Goal: Obtain resource: Download file/media

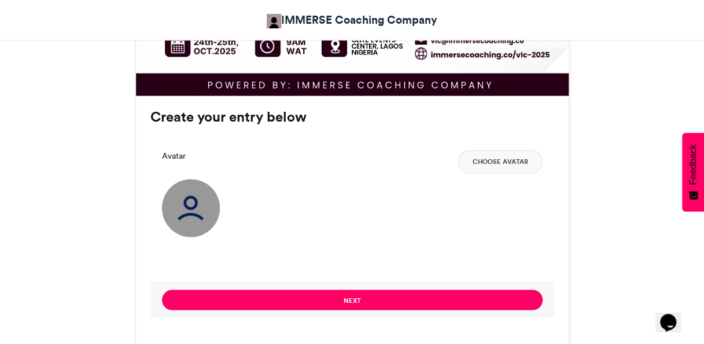
scroll to position [868, 0]
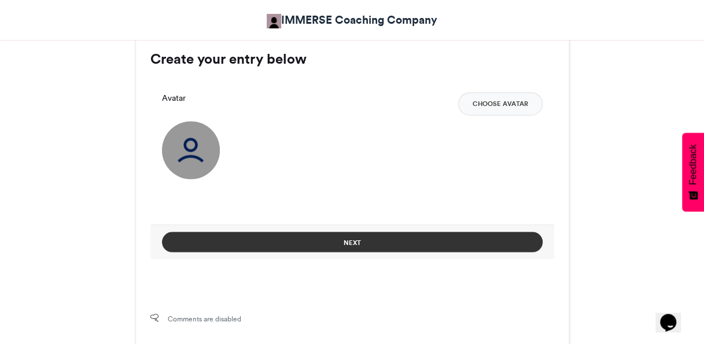
click at [411, 238] on button "Next" at bounding box center [352, 241] width 381 height 20
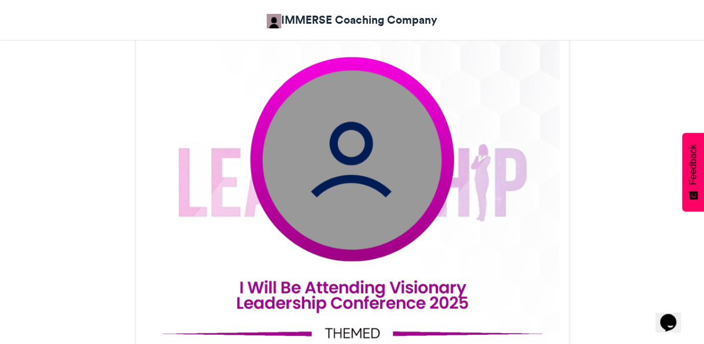
scroll to position [359, 0]
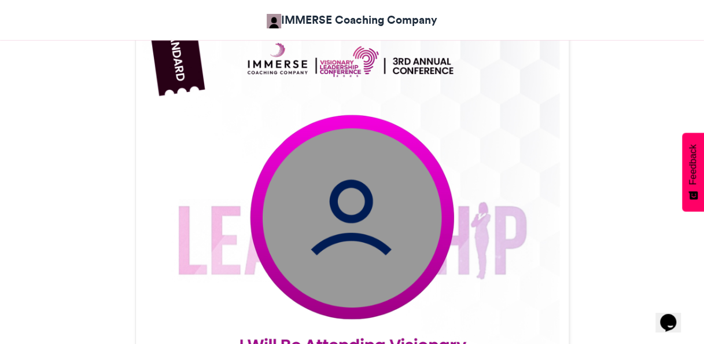
click at [362, 225] on img at bounding box center [352, 276] width 433 height 541
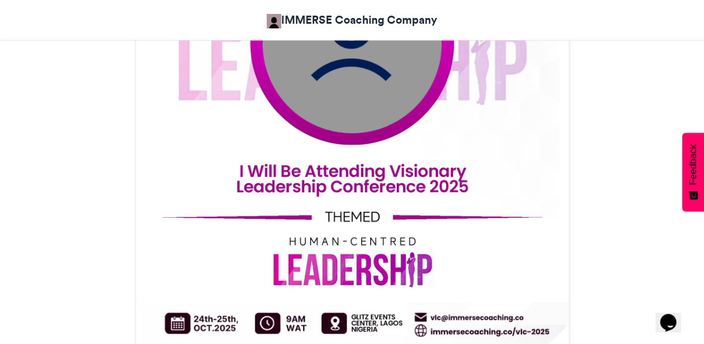
scroll to position [648, 0]
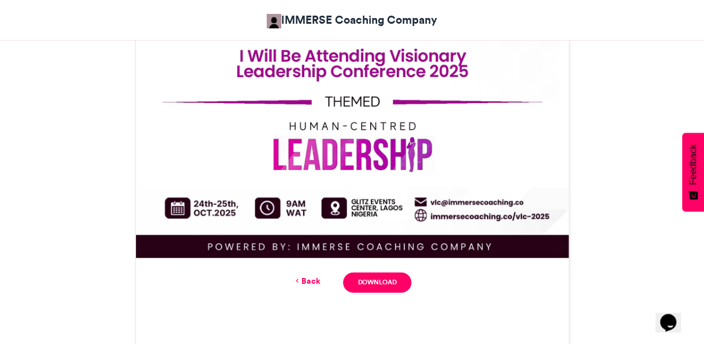
click at [306, 279] on link "Back" at bounding box center [306, 281] width 27 height 12
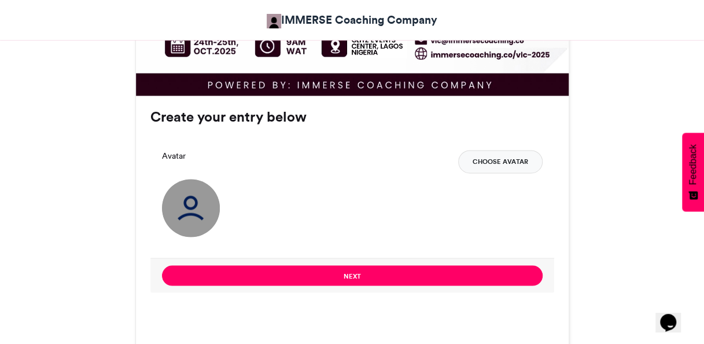
click at [495, 163] on button "Choose Avatar" at bounding box center [500, 161] width 84 height 23
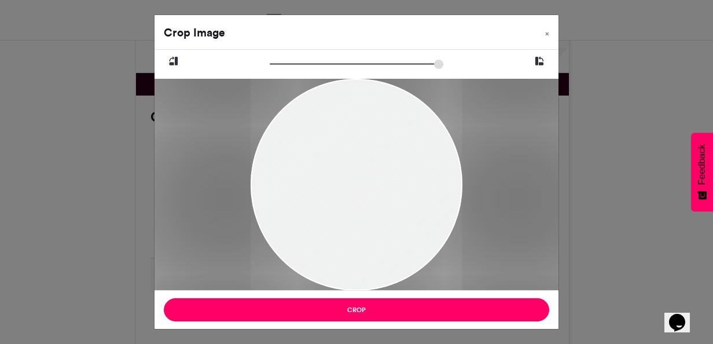
drag, startPoint x: 382, startPoint y: 208, endPoint x: 400, endPoint y: 163, distance: 48.8
click at [400, 163] on div at bounding box center [357, 178] width 212 height 226
type input "******"
drag, startPoint x: 393, startPoint y: 197, endPoint x: 399, endPoint y: 198, distance: 5.8
click at [399, 198] on div at bounding box center [362, 176] width 256 height 273
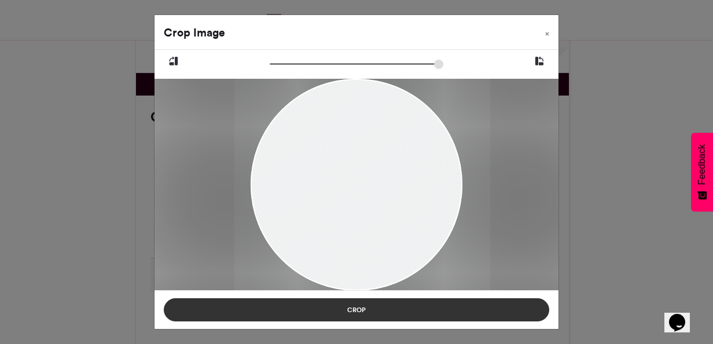
click at [414, 314] on button "Crop" at bounding box center [356, 309] width 385 height 23
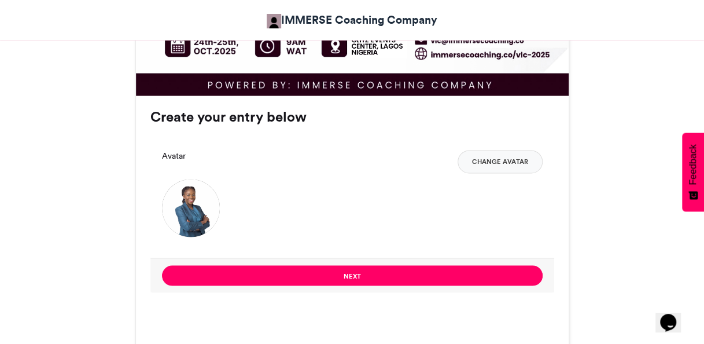
scroll to position [926, 0]
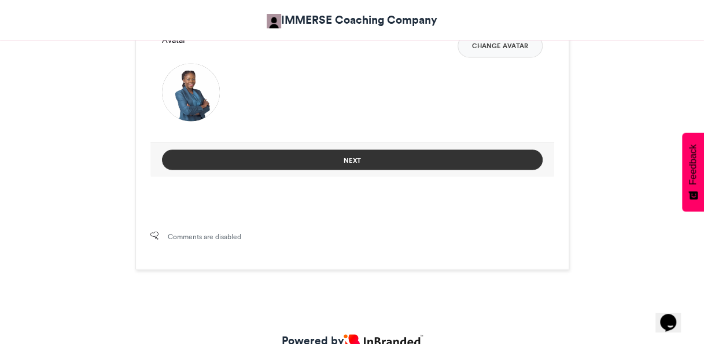
click at [449, 162] on button "Next" at bounding box center [352, 159] width 381 height 20
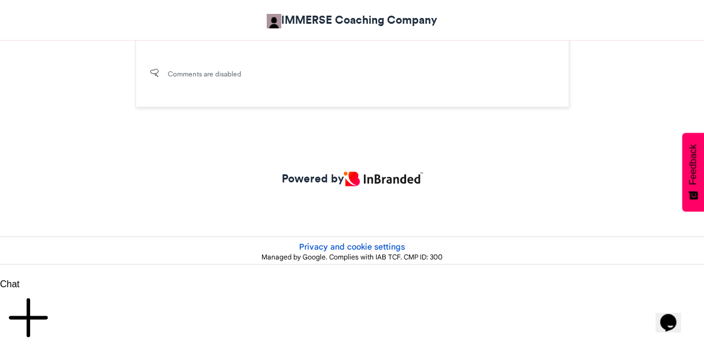
scroll to position [764, 0]
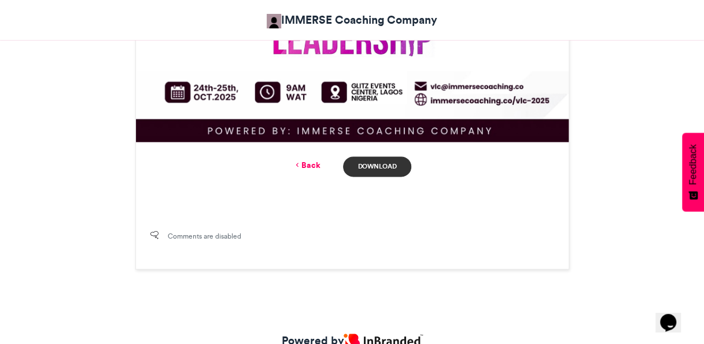
click at [381, 167] on link "Download" at bounding box center [377, 166] width 68 height 20
click at [388, 253] on div "Comments are disabled" at bounding box center [352, 241] width 433 height 53
